Goal: Transaction & Acquisition: Purchase product/service

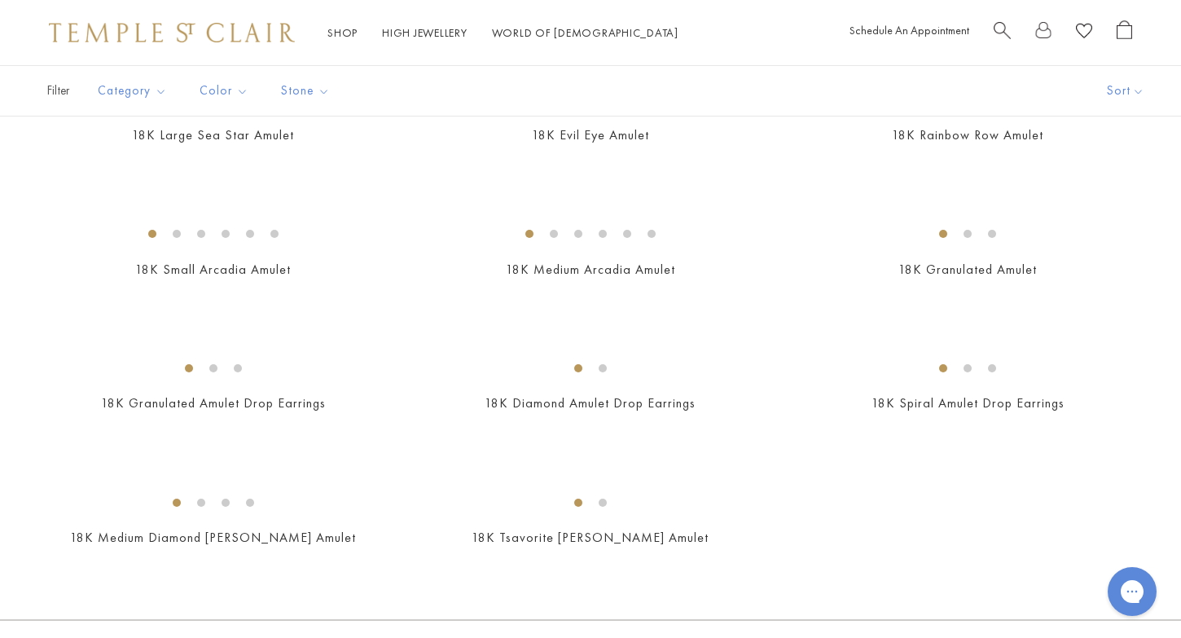
scroll to position [2424, 0]
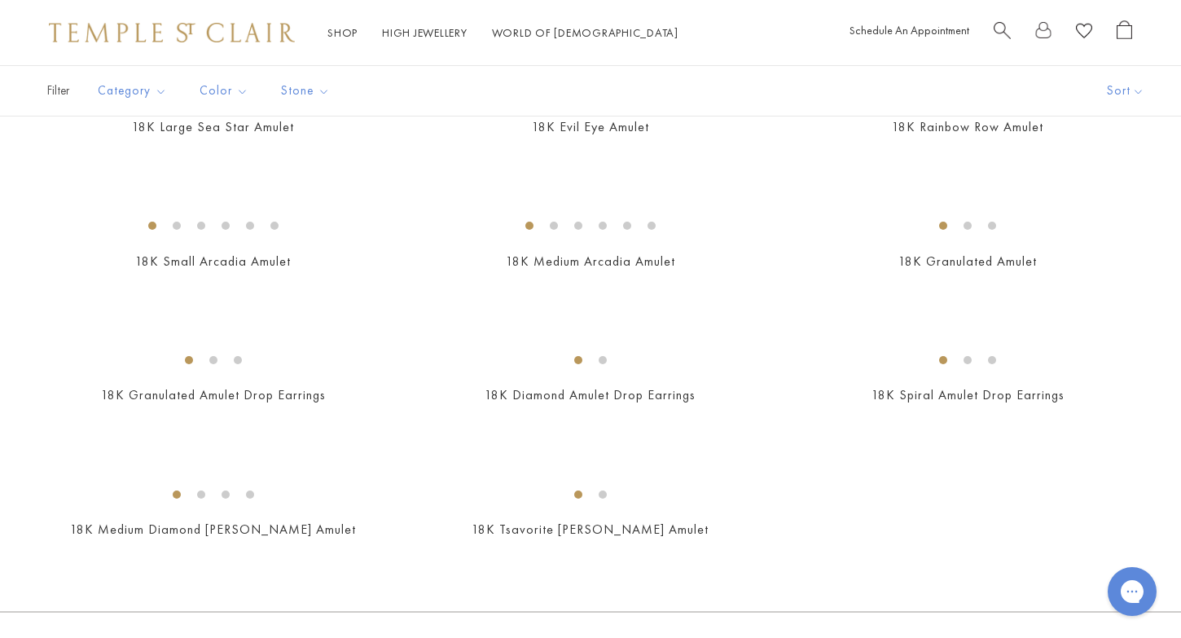
click at [0, 0] on img at bounding box center [0, 0] width 0 height 0
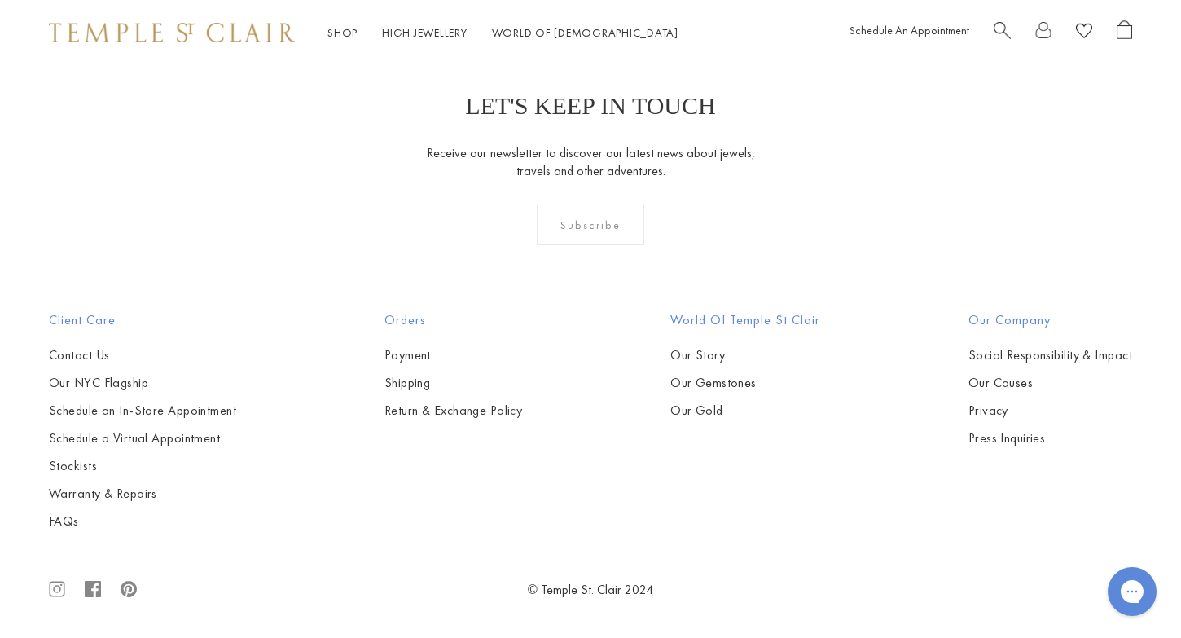
scroll to position [3469, 0]
click at [0, 0] on img at bounding box center [0, 0] width 0 height 0
